Goal: Navigation & Orientation: Find specific page/section

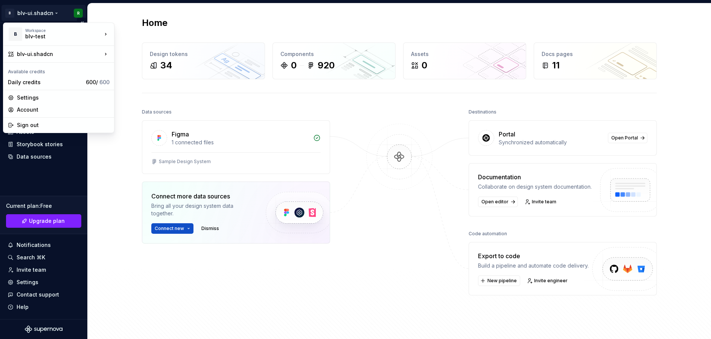
click at [79, 13] on html "B blv-ui.shadcn R Home Documentation Analytics Code automation Design system da…" at bounding box center [355, 169] width 711 height 339
click at [31, 124] on div "Sign out" at bounding box center [63, 126] width 93 height 8
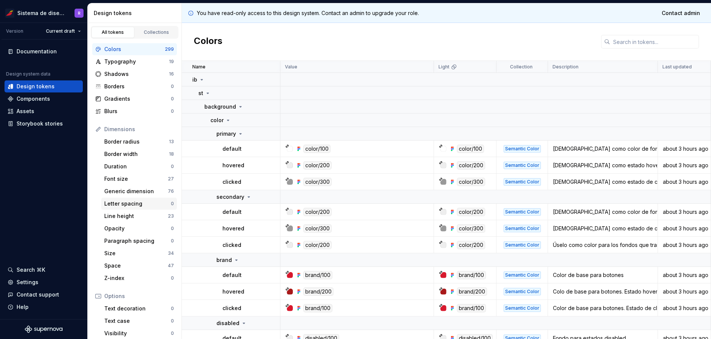
click at [132, 202] on div "Letter spacing" at bounding box center [137, 204] width 67 height 8
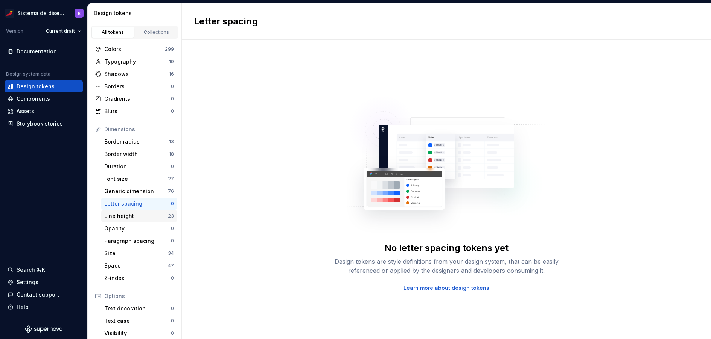
click at [121, 217] on div "Line height" at bounding box center [136, 217] width 64 height 8
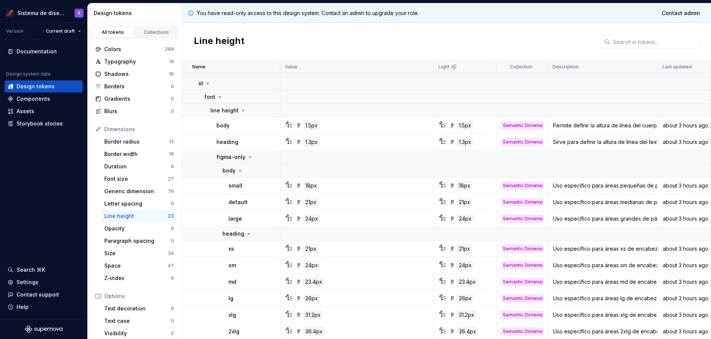
scroll to position [11, 0]
